Goal: Task Accomplishment & Management: Manage account settings

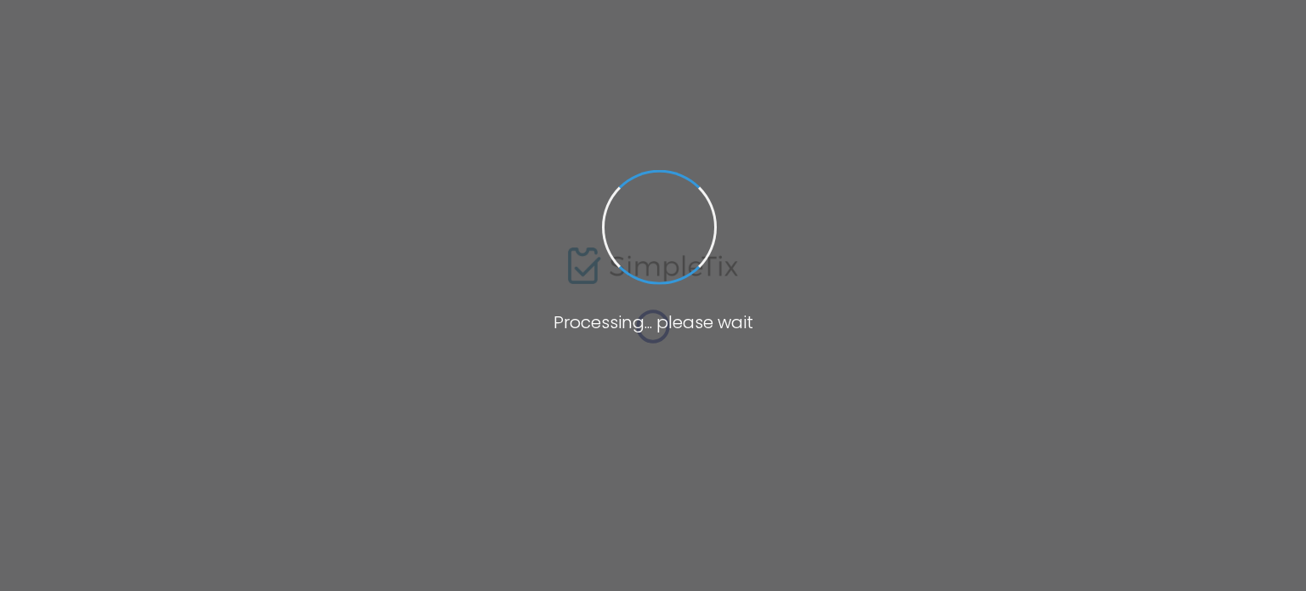
type input "[URL][PERSON_NAME]"
radio input "true"
radio input "false"
radio input "true"
type input "Connection [DEMOGRAPHIC_DATA] - Connection Life Centre"
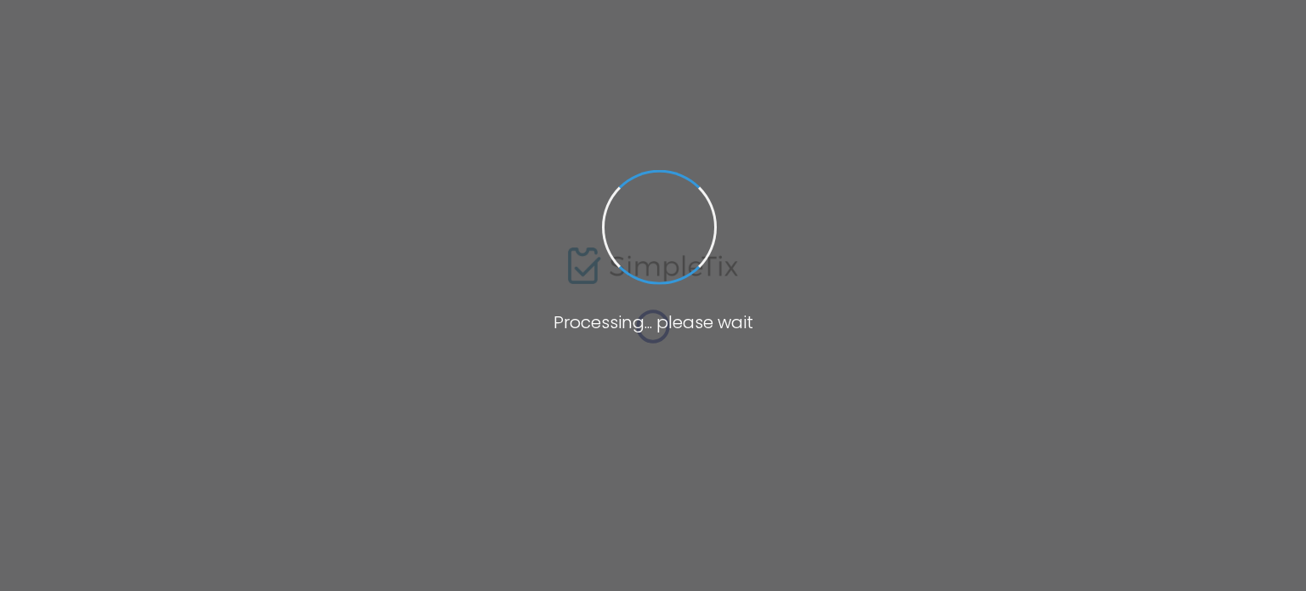
type input "[PHONE_NUMBER]"
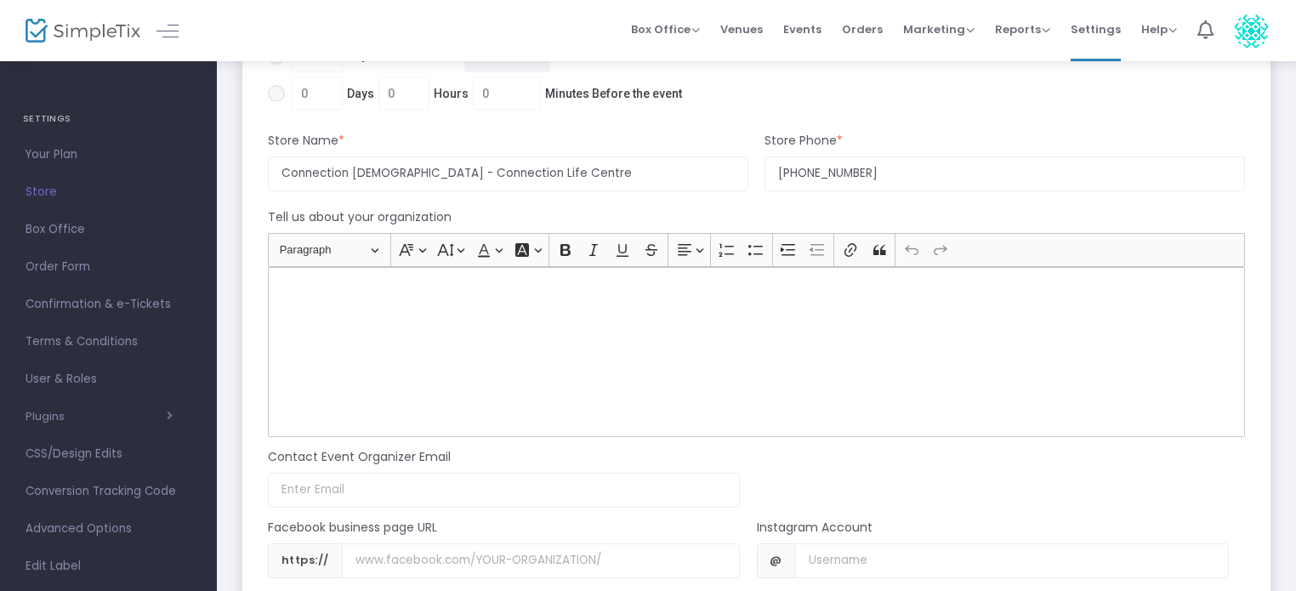
scroll to position [1191, 0]
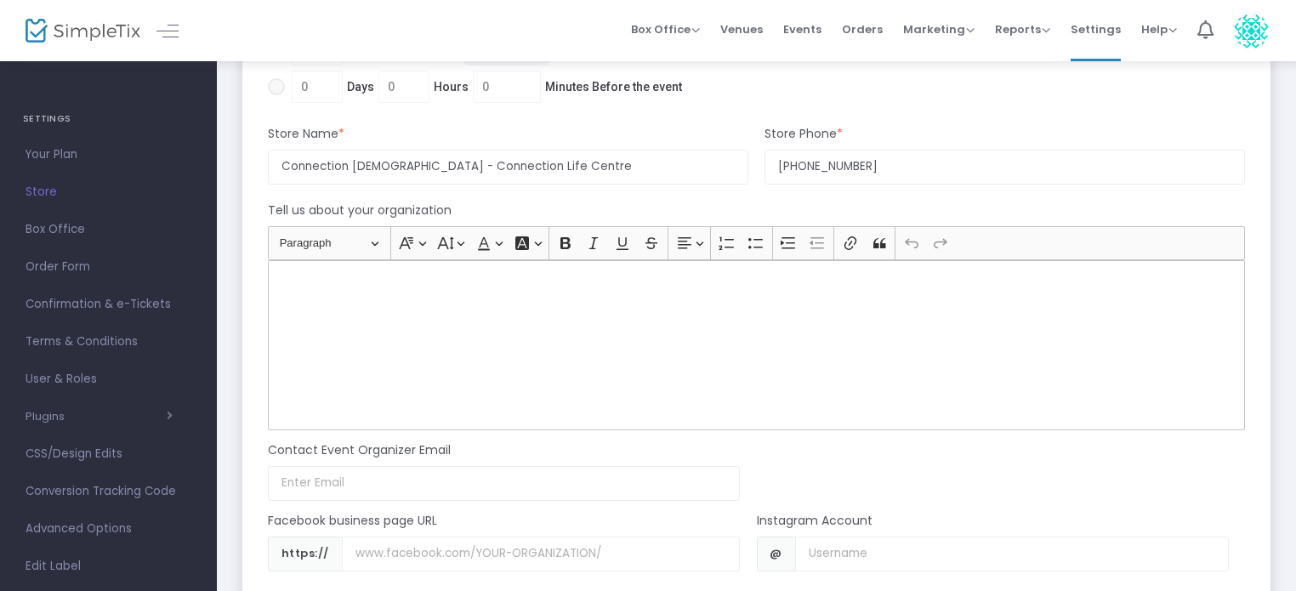
click at [429, 304] on div "Rich Text Editor, main" at bounding box center [756, 345] width 977 height 170
drag, startPoint x: 465, startPoint y: 390, endPoint x: 219, endPoint y: 220, distance: 298.9
click at [580, 407] on div "Connection [DEMOGRAPHIC_DATA] exists to see people connect to [DEMOGRAPHIC_DATA…" at bounding box center [756, 345] width 977 height 170
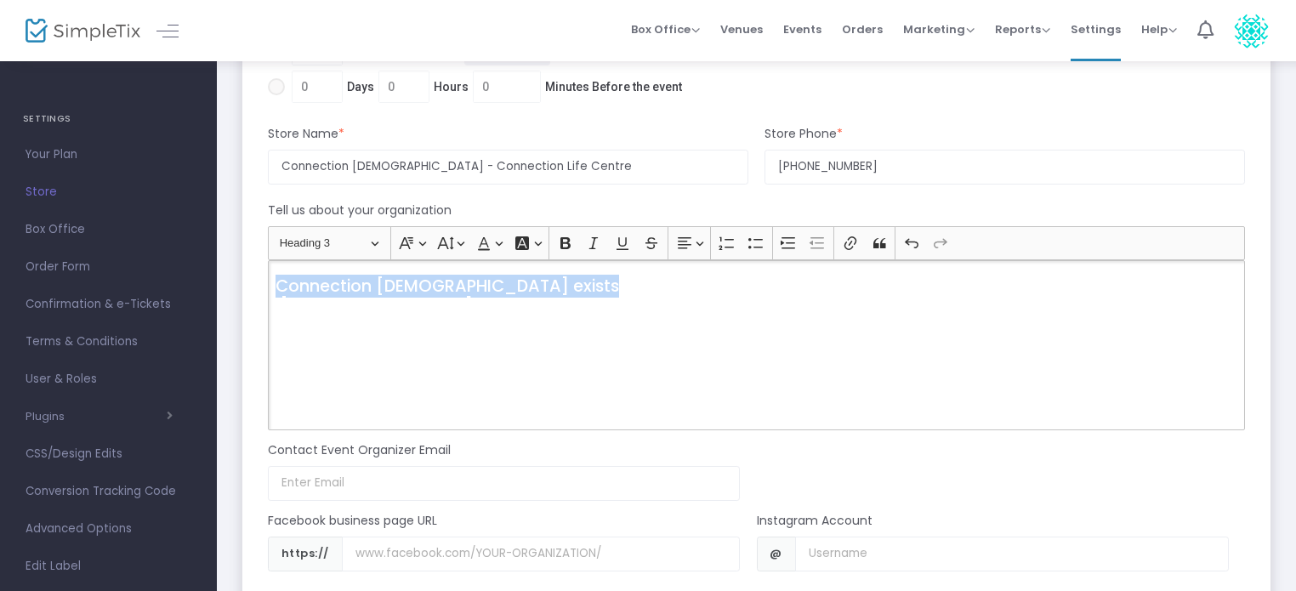
drag, startPoint x: 577, startPoint y: 407, endPoint x: 286, endPoint y: 265, distance: 324.5
click at [265, 255] on div "Heading Heading 3 Paragraph Heading 1 Heading 2 Heading 3 Font Family Font Fami…" at bounding box center [756, 328] width 994 height 204
click at [301, 288] on span "Connection [DEMOGRAPHIC_DATA] exists to see people connect to [DEMOGRAPHIC_DATA…" at bounding box center [676, 296] width 801 height 43
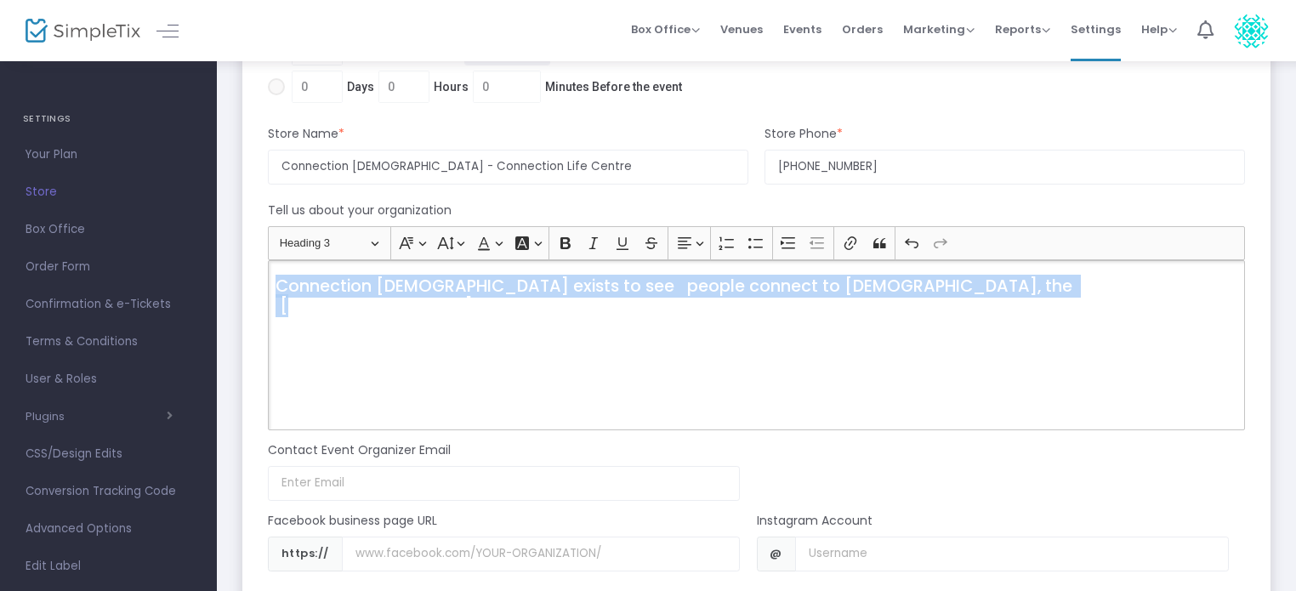
drag, startPoint x: 279, startPoint y: 288, endPoint x: 1306, endPoint y: 445, distance: 1038.4
click at [480, 243] on icon "Editor toolbar" at bounding box center [483, 243] width 17 height 17
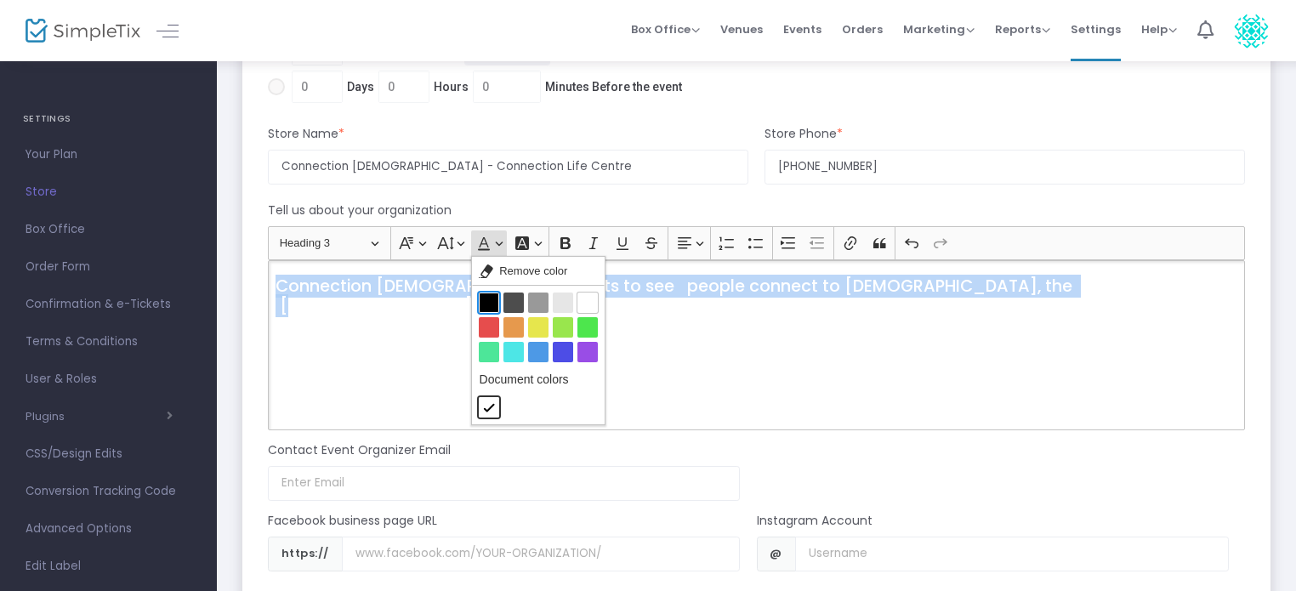
click at [485, 296] on button "Black Black" at bounding box center [489, 303] width 20 height 20
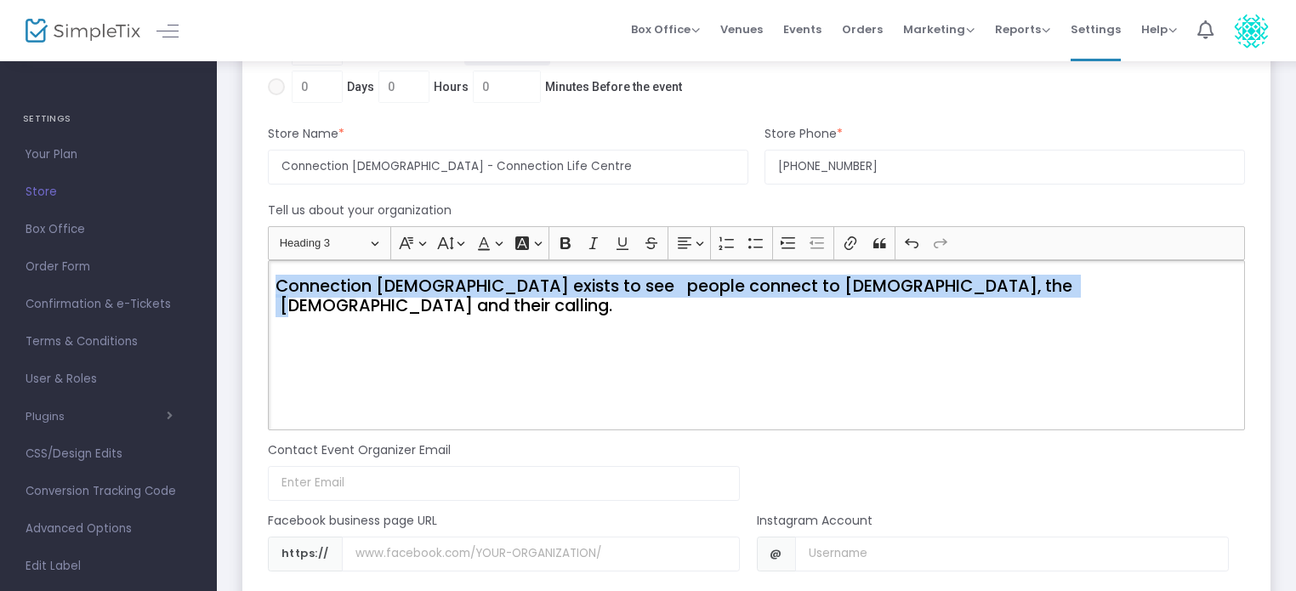
click at [418, 321] on div "Connection [DEMOGRAPHIC_DATA] exists to see people connect to [DEMOGRAPHIC_DATA…" at bounding box center [756, 345] width 977 height 170
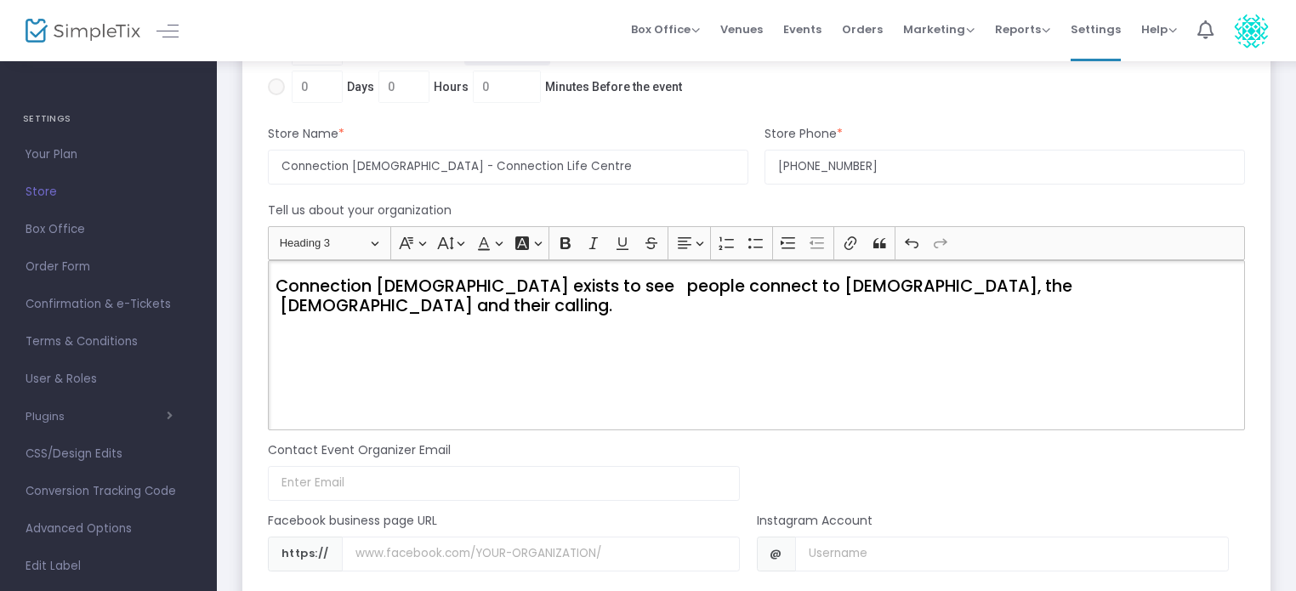
click at [549, 376] on div "Connection [DEMOGRAPHIC_DATA] exists to see people connect to [DEMOGRAPHIC_DATA…" at bounding box center [756, 345] width 977 height 170
click at [803, 286] on span "Connection [DEMOGRAPHIC_DATA] exists to see people connect to [DEMOGRAPHIC_DATA…" at bounding box center [672, 296] width 793 height 43
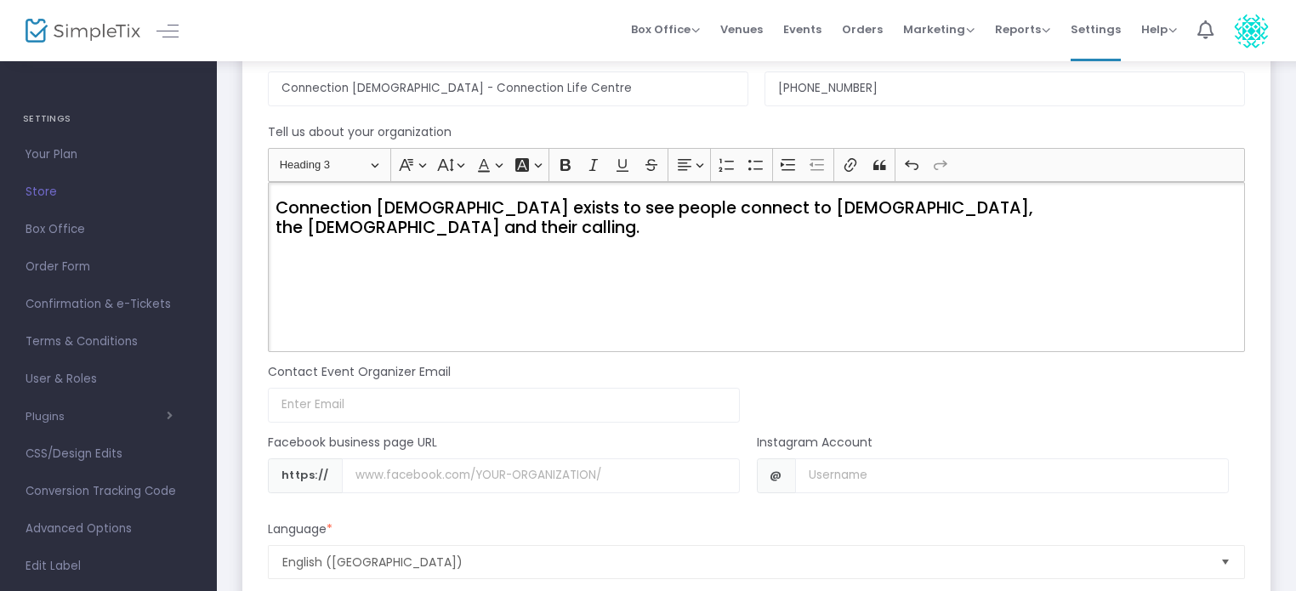
scroll to position [1276, 0]
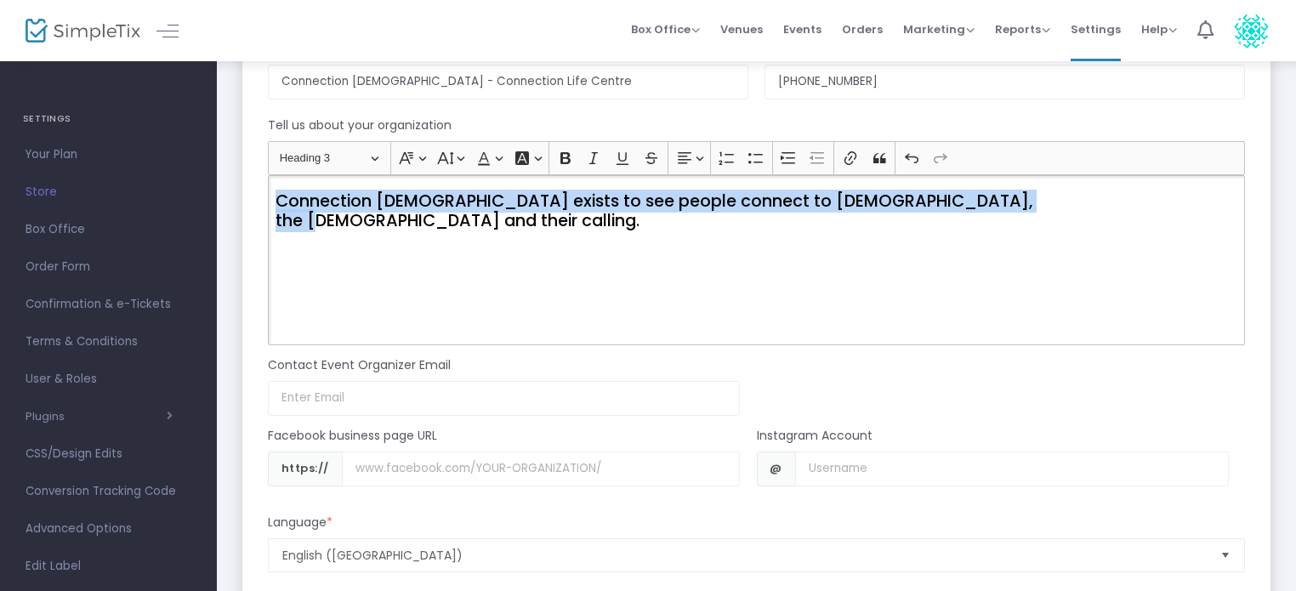
drag, startPoint x: 1023, startPoint y: 200, endPoint x: 129, endPoint y: 117, distance: 897.7
click at [384, 153] on button "Heading Heading 3" at bounding box center [329, 158] width 115 height 26
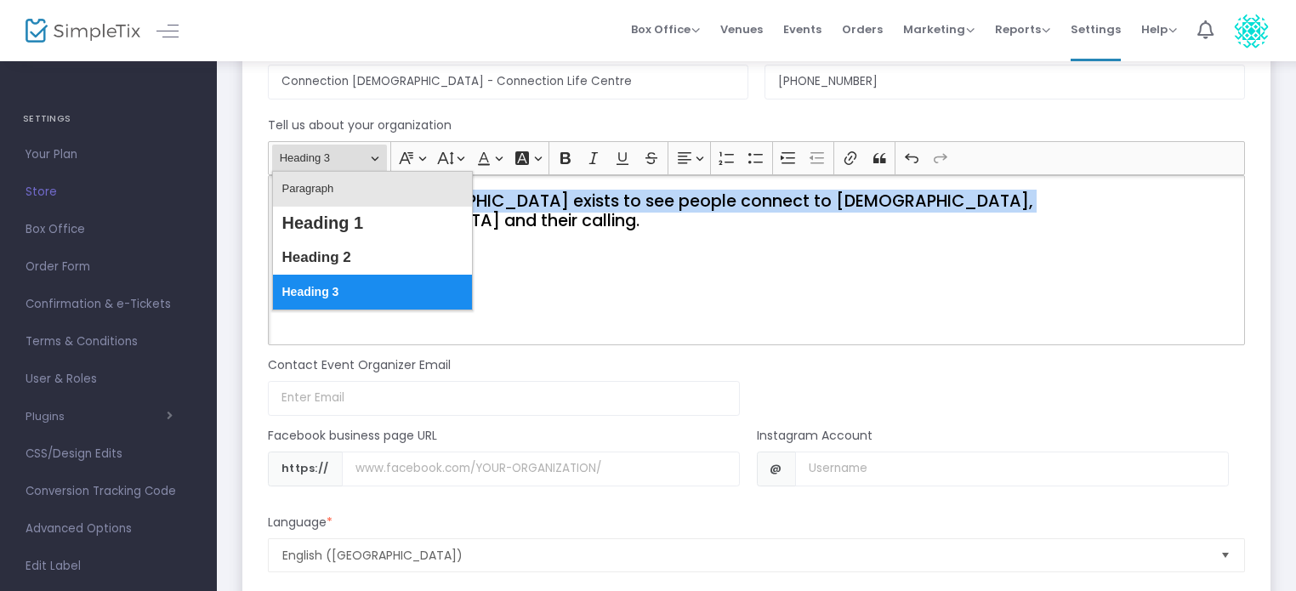
click at [355, 183] on button "Paragraph" at bounding box center [372, 189] width 199 height 34
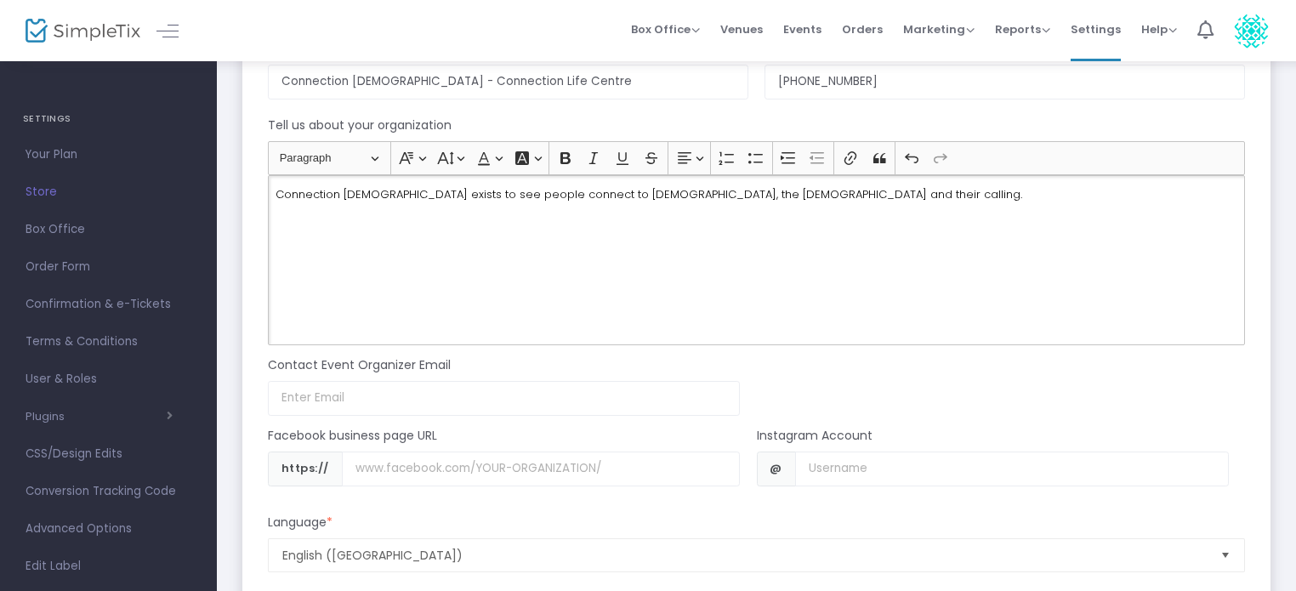
click at [601, 240] on div "Connection [DEMOGRAPHIC_DATA] exists to see people connect to [DEMOGRAPHIC_DATA…" at bounding box center [756, 260] width 977 height 170
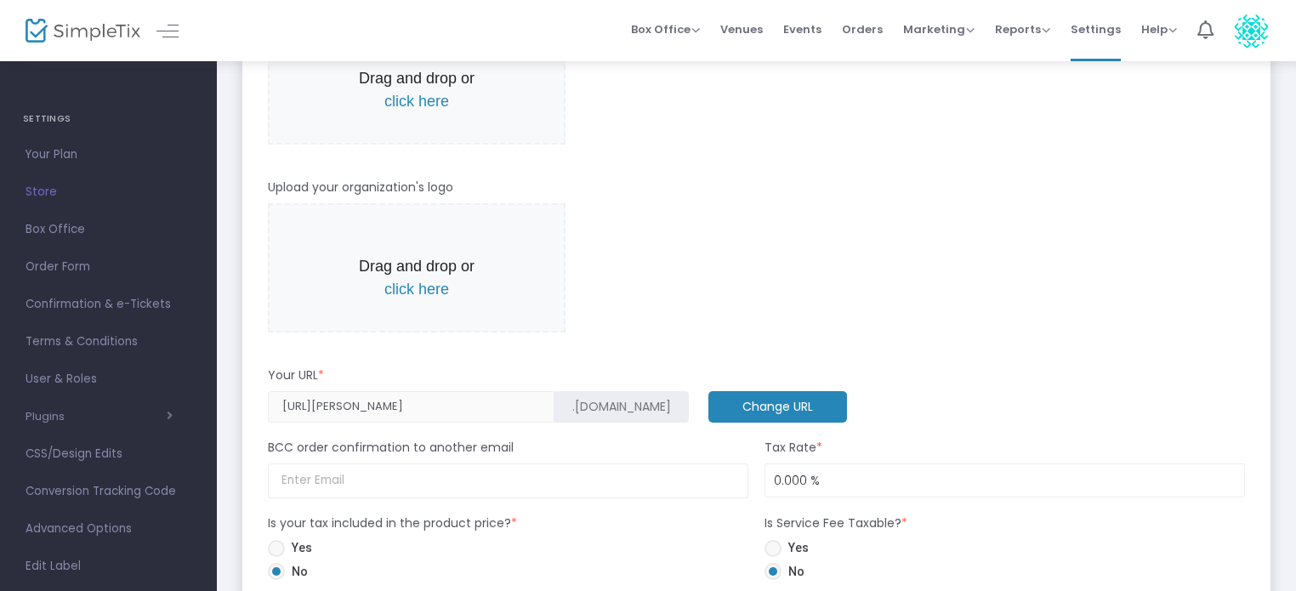
scroll to position [0, 0]
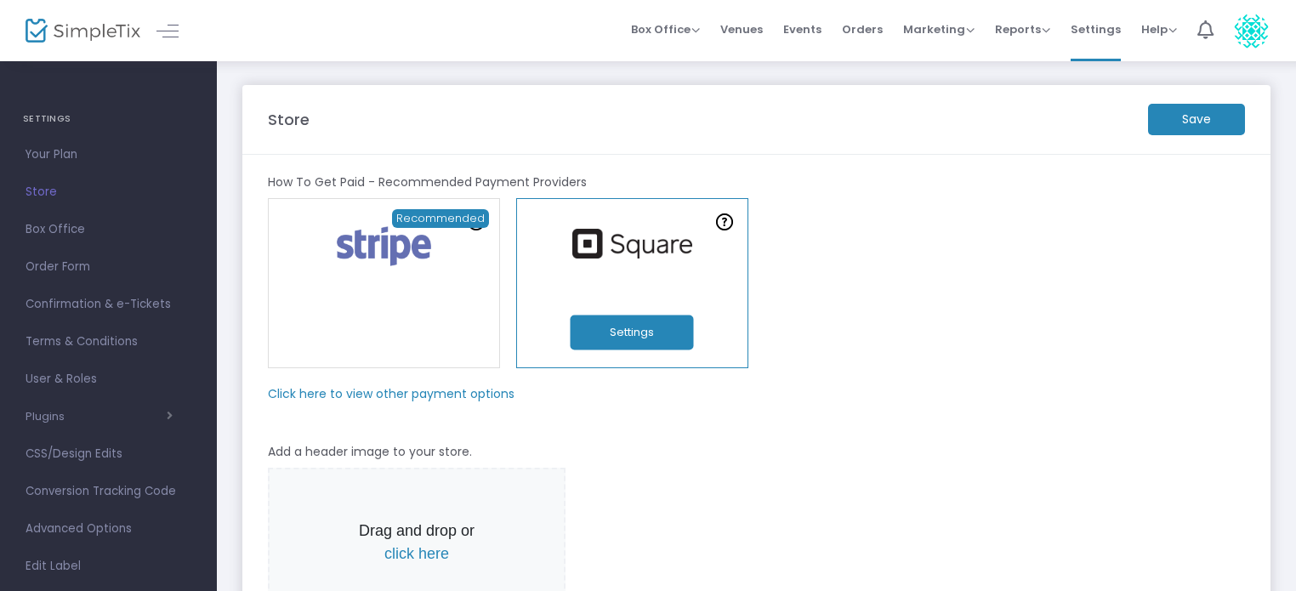
click at [1183, 123] on m-button "Save" at bounding box center [1196, 119] width 97 height 31
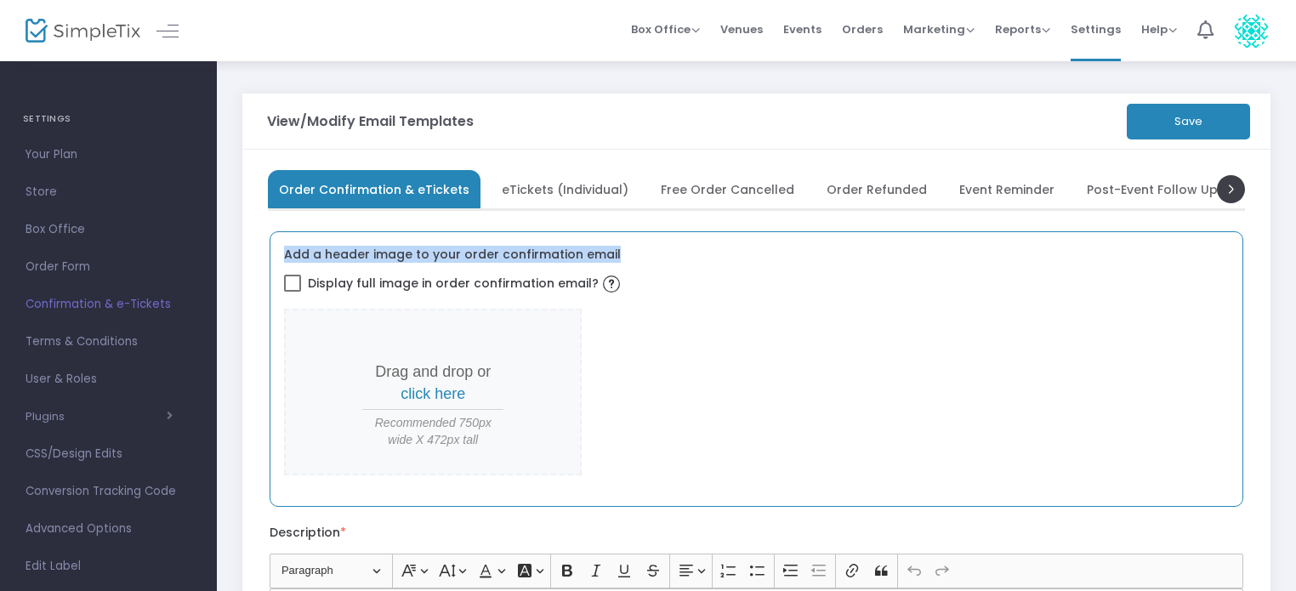
drag, startPoint x: 607, startPoint y: 246, endPoint x: 493, endPoint y: 238, distance: 114.2
click at [493, 238] on div "Add a header image to your order confirmation email Display full image in order…" at bounding box center [757, 369] width 974 height 276
click at [492, 256] on label "Add a header image to your order confirmation email" at bounding box center [452, 254] width 337 height 17
drag, startPoint x: 490, startPoint y: 251, endPoint x: 623, endPoint y: 251, distance: 132.7
click at [623, 251] on div "Add a header image to your order confirmation email Display full image in order…" at bounding box center [757, 369] width 974 height 276
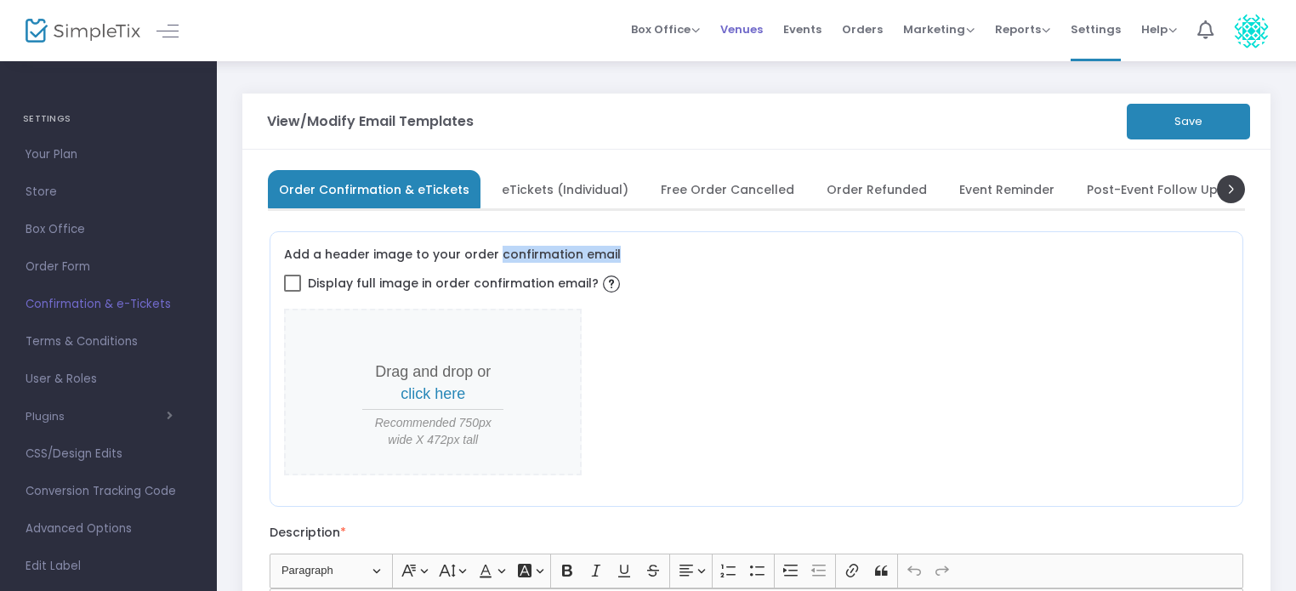
copy label "confirmation email"
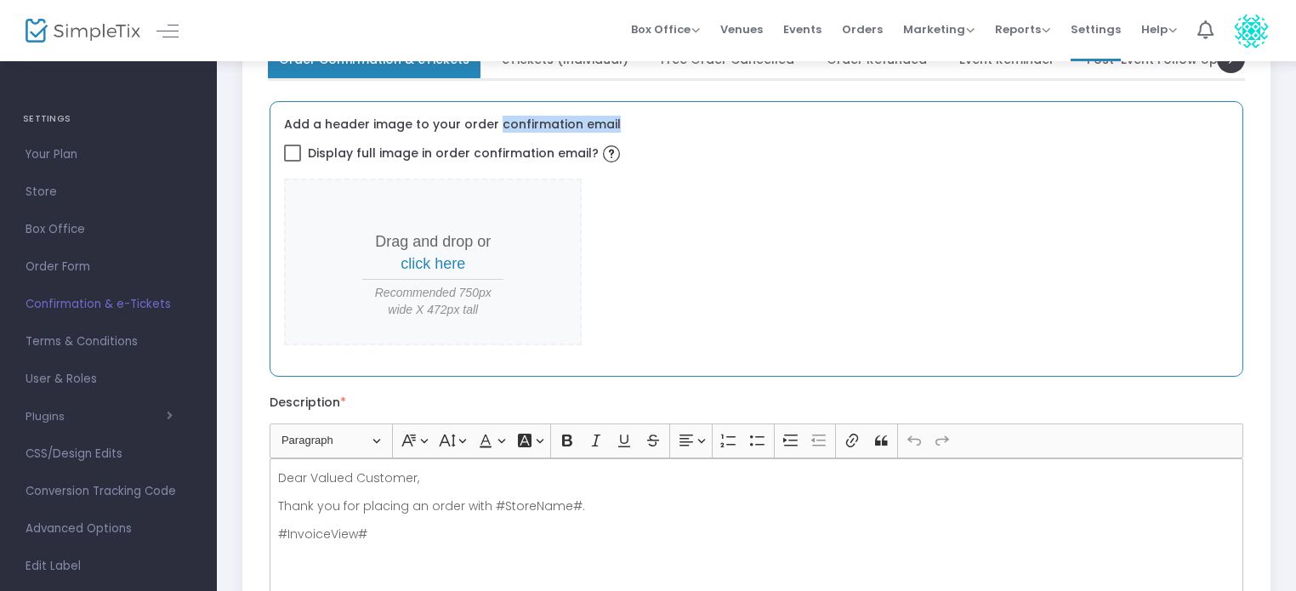
scroll to position [170, 0]
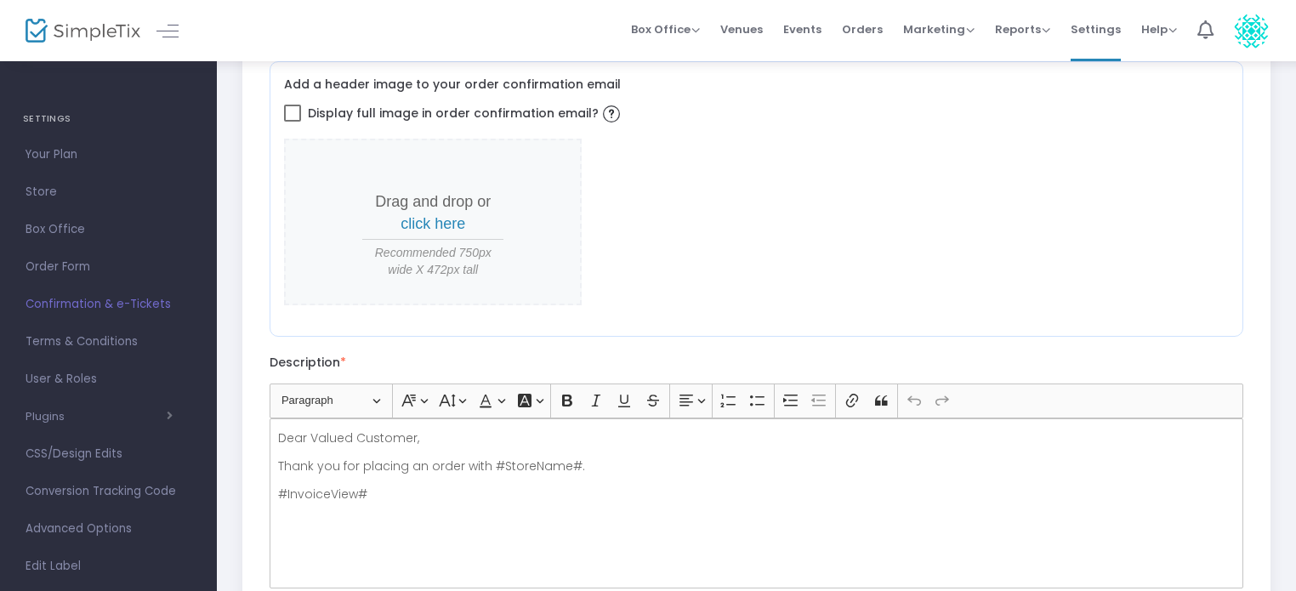
click at [373, 481] on div "Dear Valued Customer, Thank you for placing an order with #StoreName#. #Invoice…" at bounding box center [757, 503] width 974 height 170
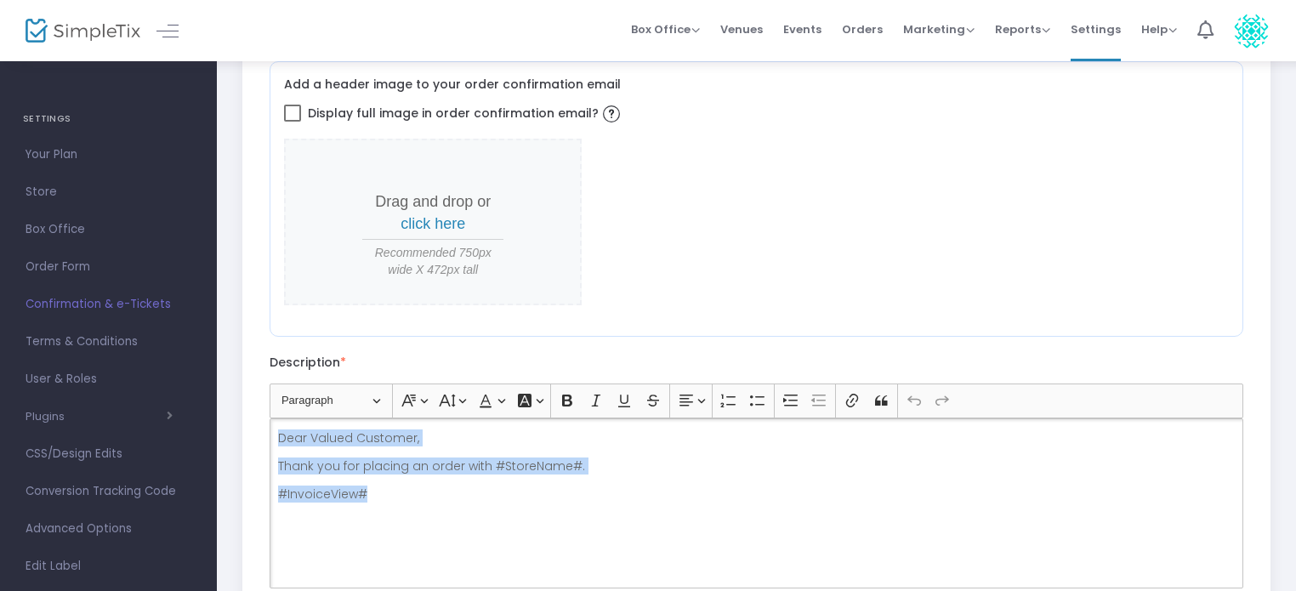
drag, startPoint x: 373, startPoint y: 486, endPoint x: 264, endPoint y: 409, distance: 134.3
click at [264, 409] on kendo-tabstrip "Order Confirmation & eTickets eTickets (Individual) Free Order Cancelled Order …" at bounding box center [756, 348] width 994 height 696
click at [384, 465] on p "Thank you for placing an order with #StoreName#." at bounding box center [757, 466] width 958 height 17
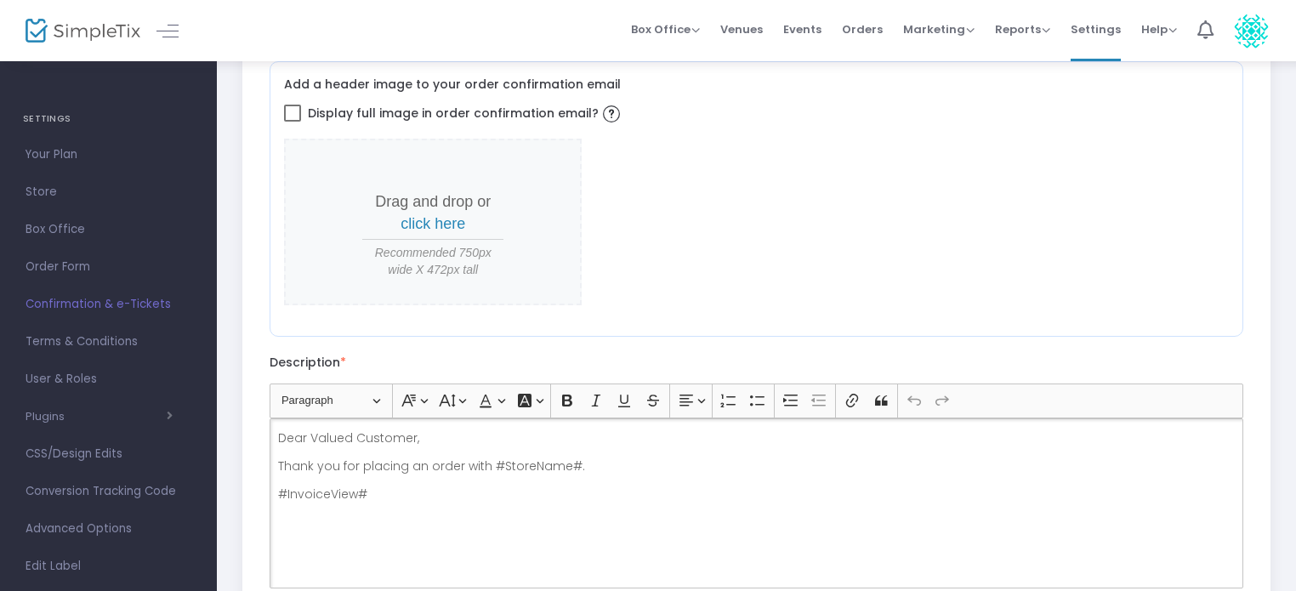
click at [436, 441] on p "Dear Valued Customer," at bounding box center [757, 437] width 958 height 17
drag, startPoint x: 413, startPoint y: 441, endPoint x: 268, endPoint y: 427, distance: 146.2
click at [268, 427] on div "Add a header image to your order confirmation email Display full image in order…" at bounding box center [756, 368] width 977 height 655
click at [876, 429] on p "Thanks for getting your ticket! Please park in the Lumberworld lot (across from…" at bounding box center [757, 437] width 958 height 17
click at [871, 431] on p "Thanks for getting your ticket! Please park in the Lumberworld lot (across from…" at bounding box center [757, 437] width 958 height 17
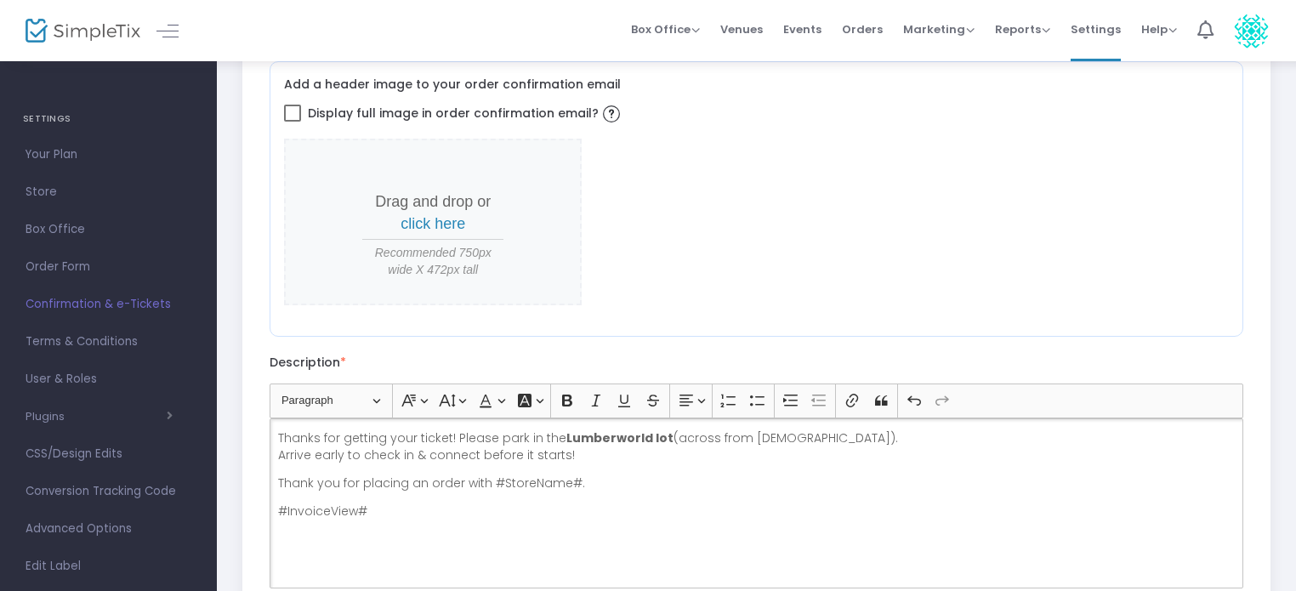
click at [619, 497] on div "Thanks for getting your ticket! Please park in the Lumberworld lot (across from…" at bounding box center [757, 503] width 974 height 170
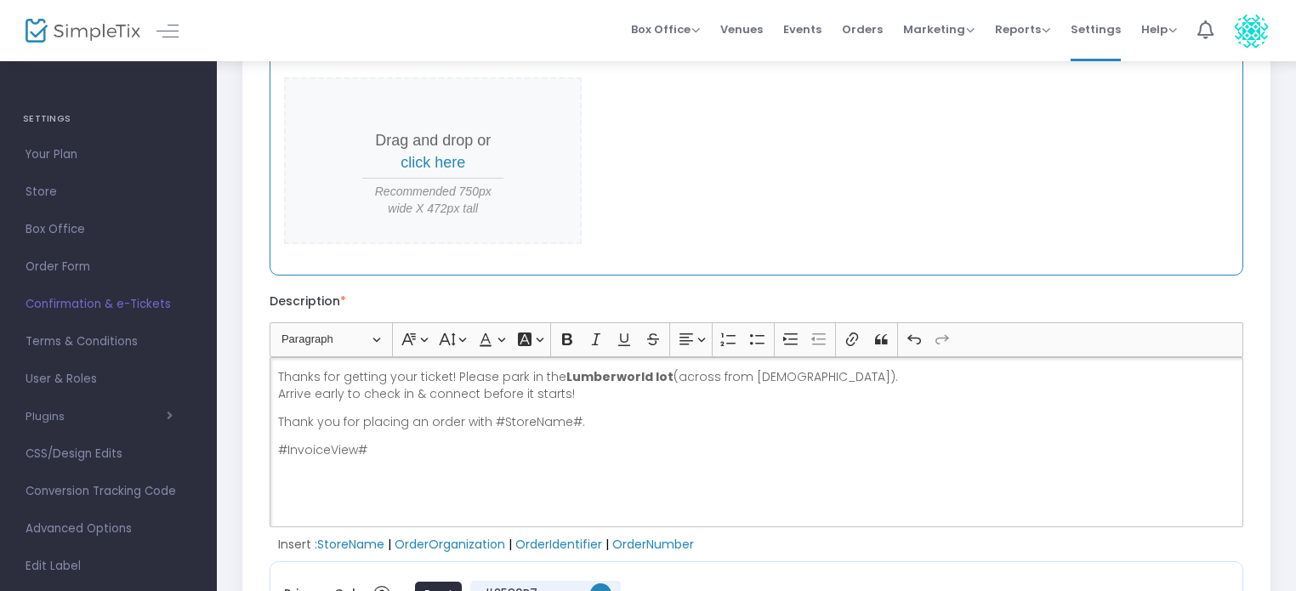
scroll to position [0, 0]
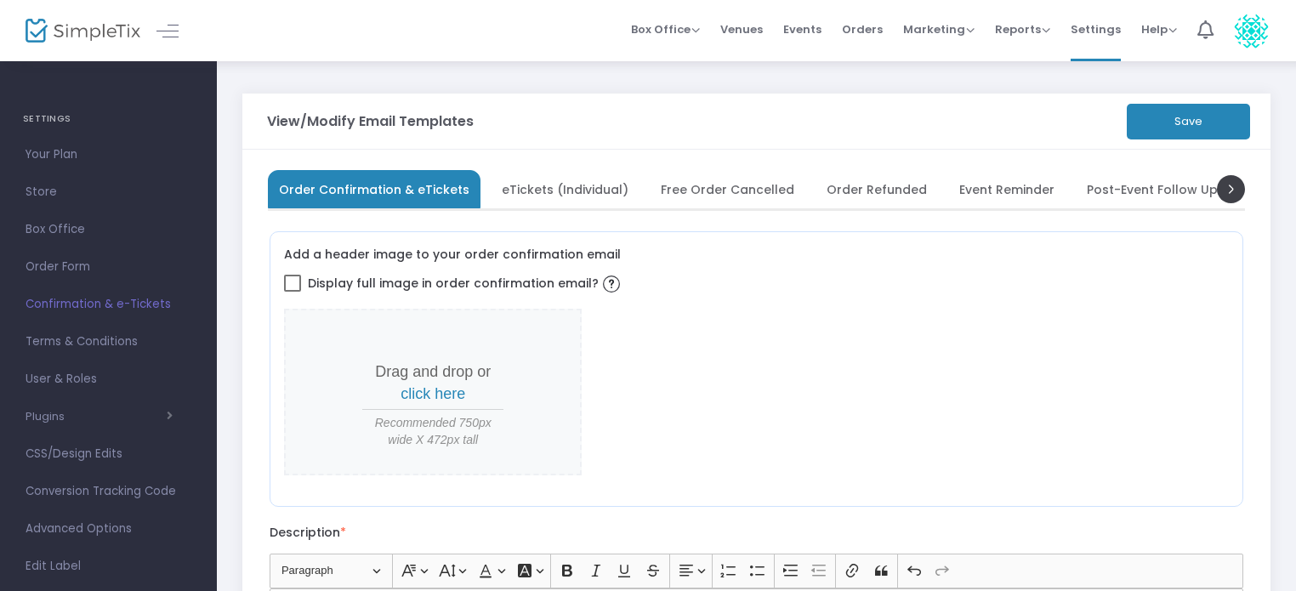
click at [1187, 118] on button "Save" at bounding box center [1188, 122] width 123 height 36
